Goal: Transaction & Acquisition: Purchase product/service

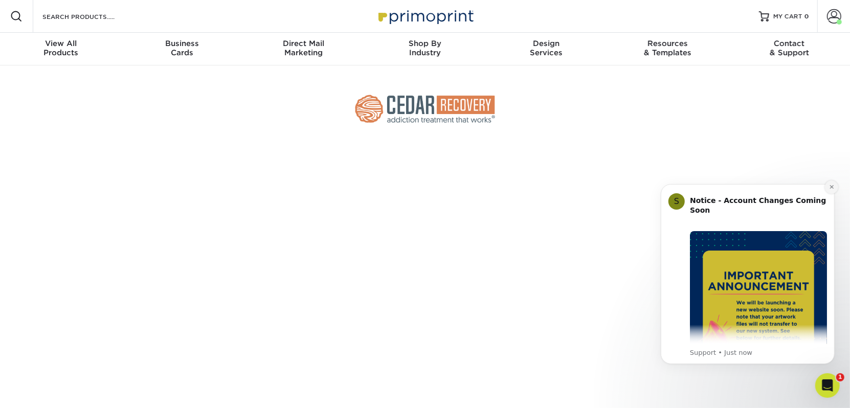
click at [833, 191] on button "Dismiss notification" at bounding box center [831, 186] width 13 height 13
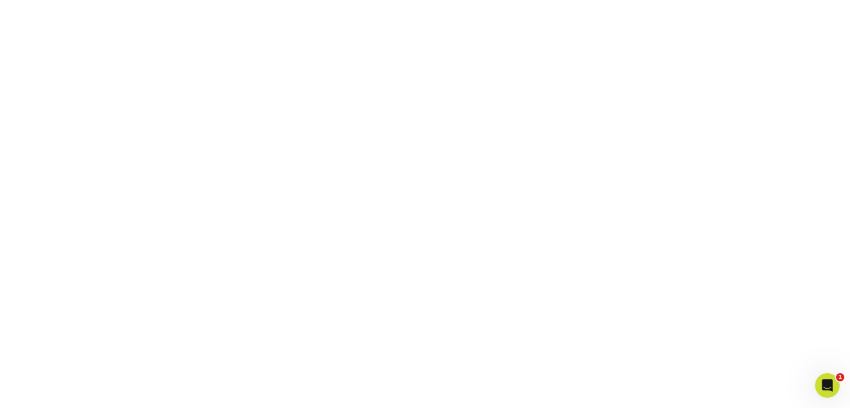
scroll to position [101, 0]
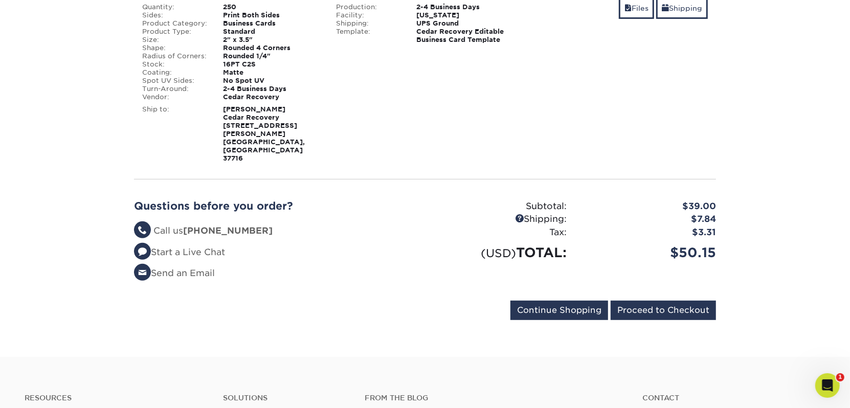
scroll to position [205, 0]
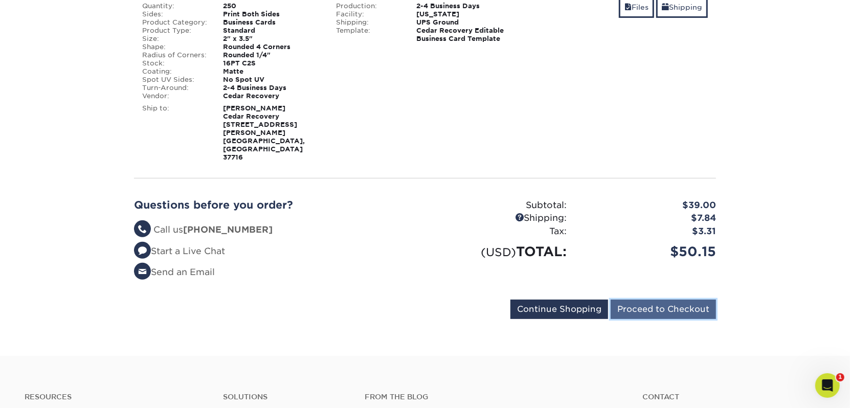
click at [674, 300] on input "Proceed to Checkout" at bounding box center [663, 309] width 105 height 19
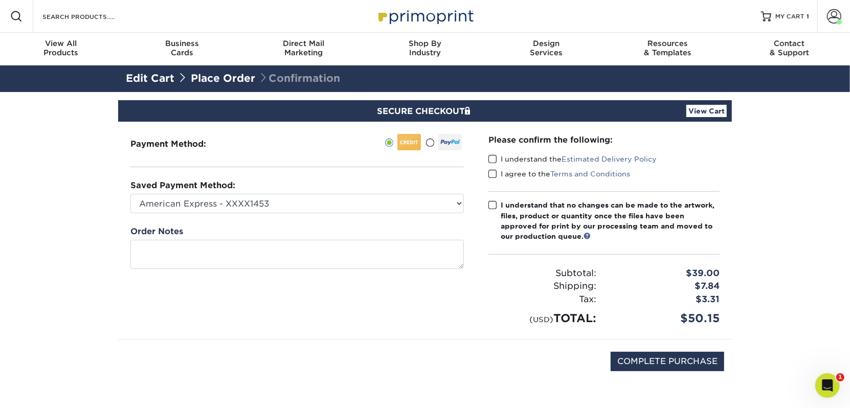
click at [492, 161] on span at bounding box center [492, 159] width 9 height 10
click at [0, 0] on input "I understand the Estimated Delivery Policy" at bounding box center [0, 0] width 0 height 0
click at [491, 172] on span at bounding box center [492, 174] width 9 height 10
click at [0, 0] on input "I agree to the Terms and Conditions" at bounding box center [0, 0] width 0 height 0
click at [491, 204] on span at bounding box center [492, 206] width 9 height 10
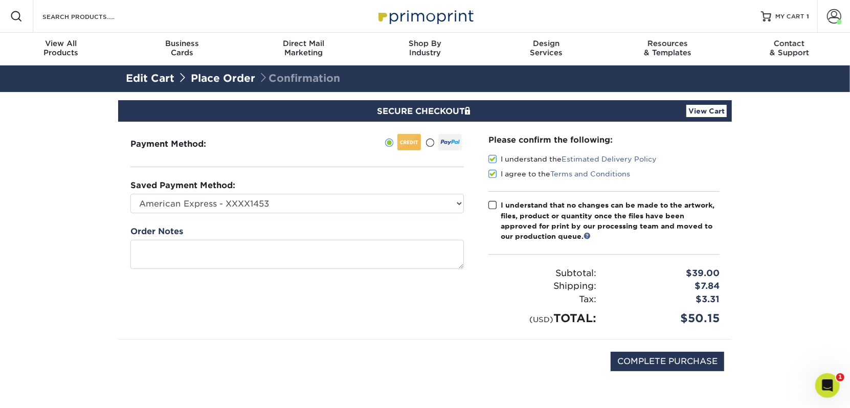
click at [0, 0] on input "I understand that no changes can be made to the artwork, files, product or quan…" at bounding box center [0, 0] width 0 height 0
click at [681, 364] on input "COMPLETE PURCHASE" at bounding box center [668, 361] width 114 height 19
type input "PROCESSING, PLEASE WAIT..."
